Goal: Task Accomplishment & Management: Manage account settings

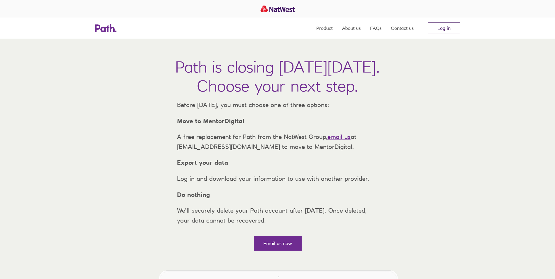
click at [441, 27] on link "Log in" at bounding box center [444, 28] width 32 height 12
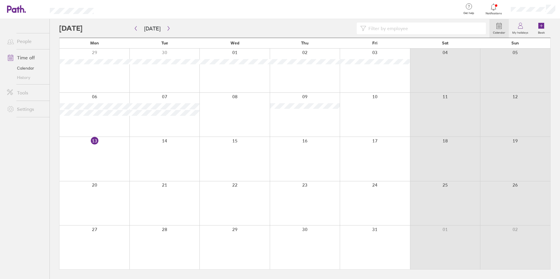
click at [178, 162] on div at bounding box center [164, 159] width 70 height 44
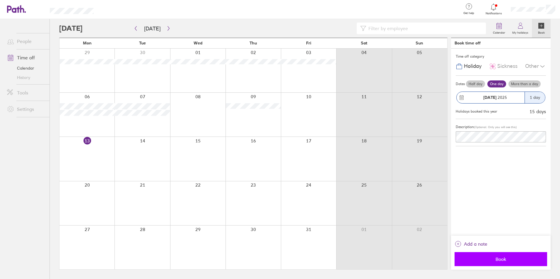
click at [507, 259] on span "Book" at bounding box center [500, 259] width 84 height 5
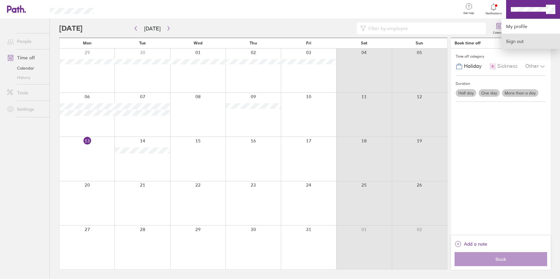
click at [533, 40] on link "Sign out" at bounding box center [530, 41] width 59 height 15
